Goal: Browse casually

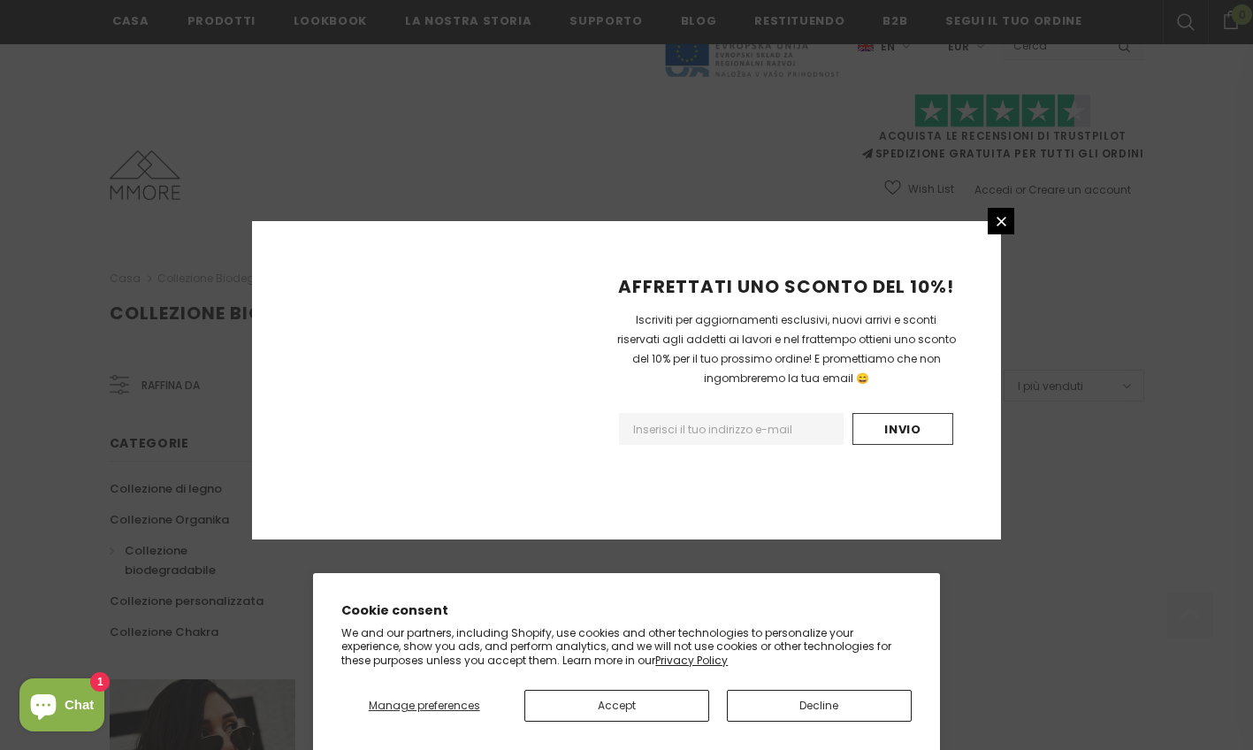
scroll to position [1063, 0]
